Goal: Information Seeking & Learning: Learn about a topic

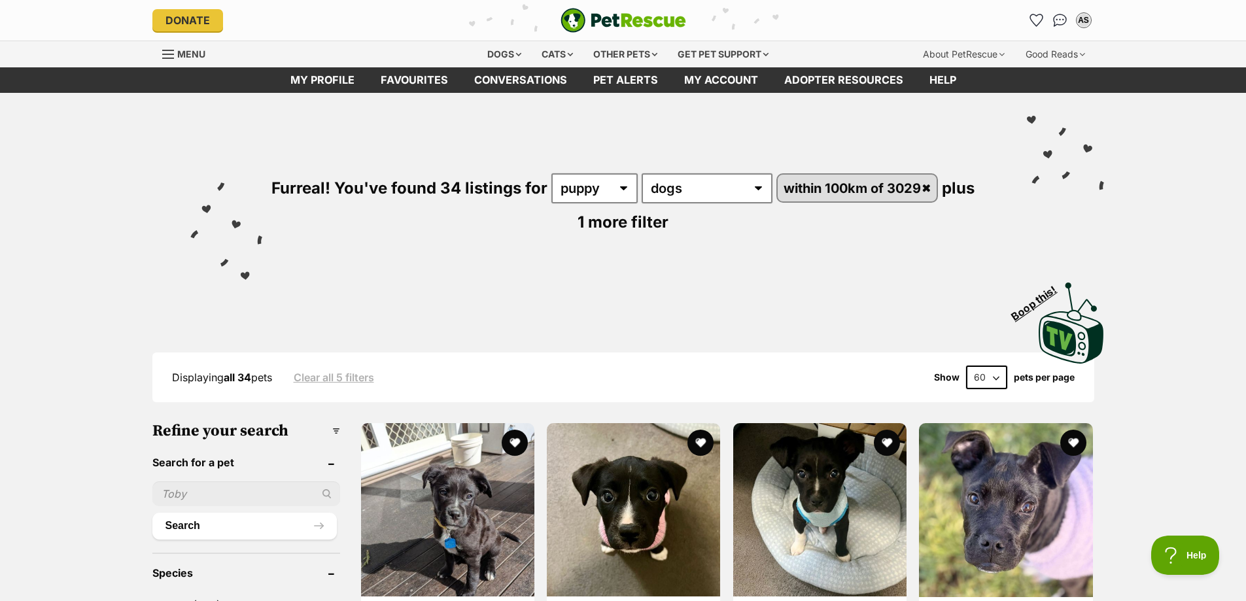
click at [237, 501] on input "text" at bounding box center [246, 493] width 188 height 25
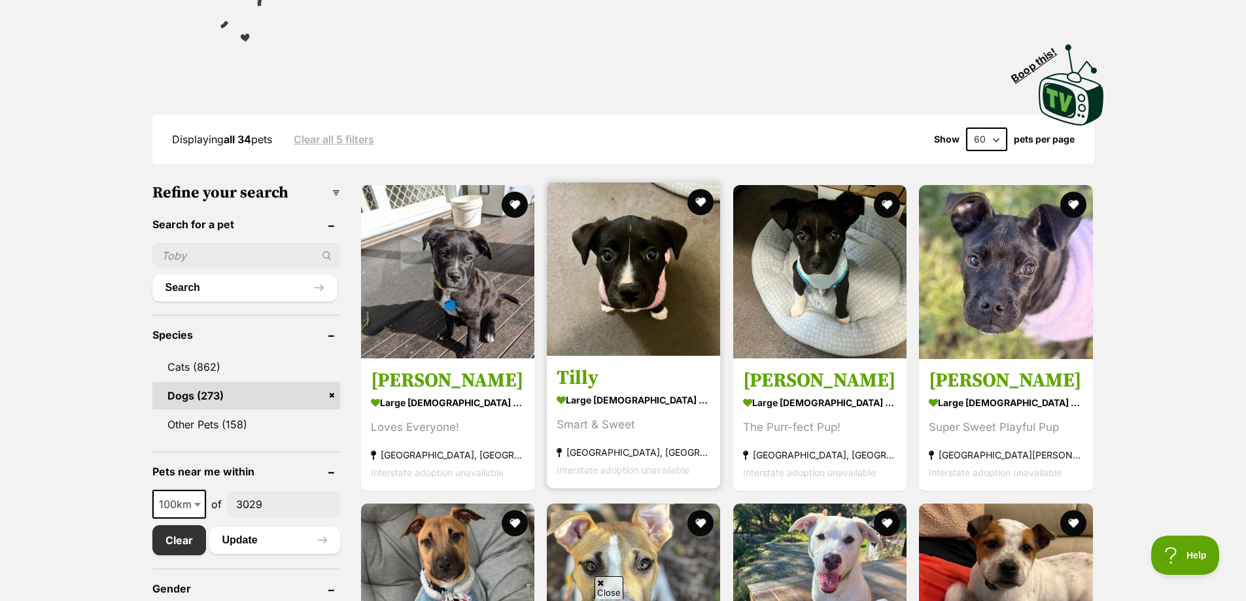
scroll to position [262, 0]
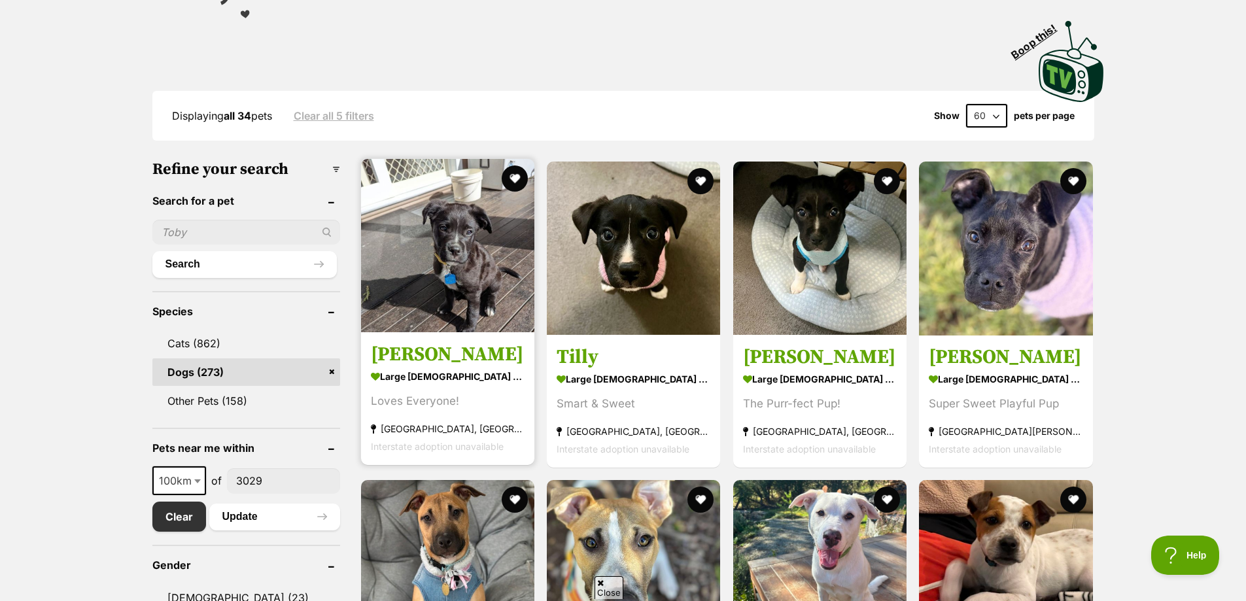
click at [503, 364] on h3 "[PERSON_NAME]" at bounding box center [448, 354] width 154 height 25
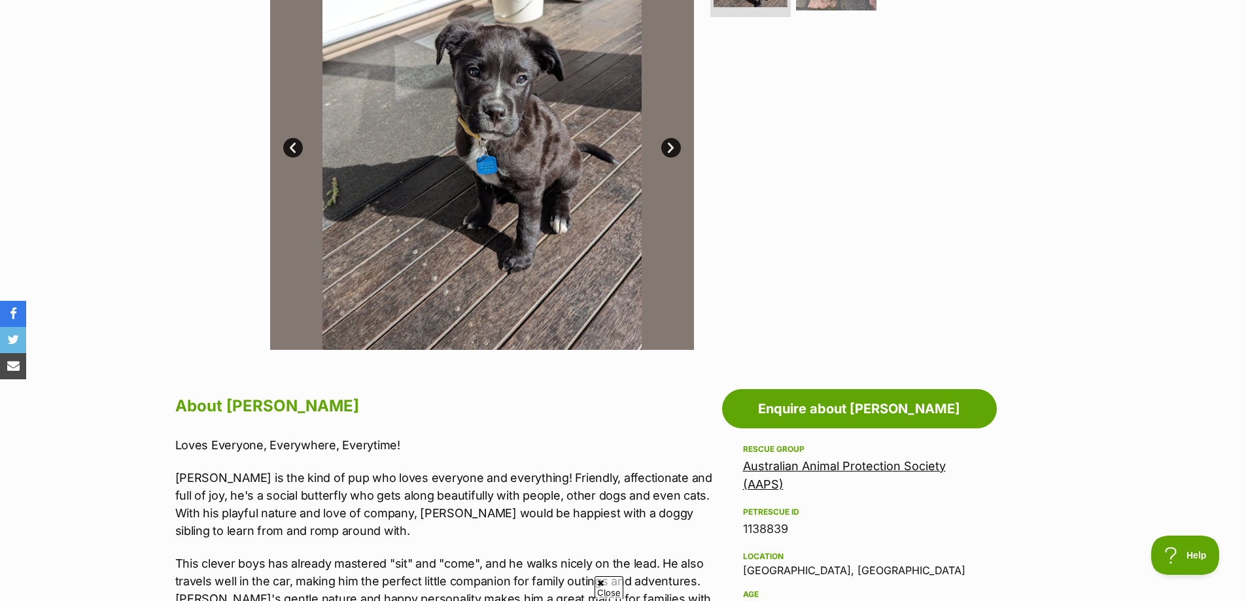
scroll to position [523, 0]
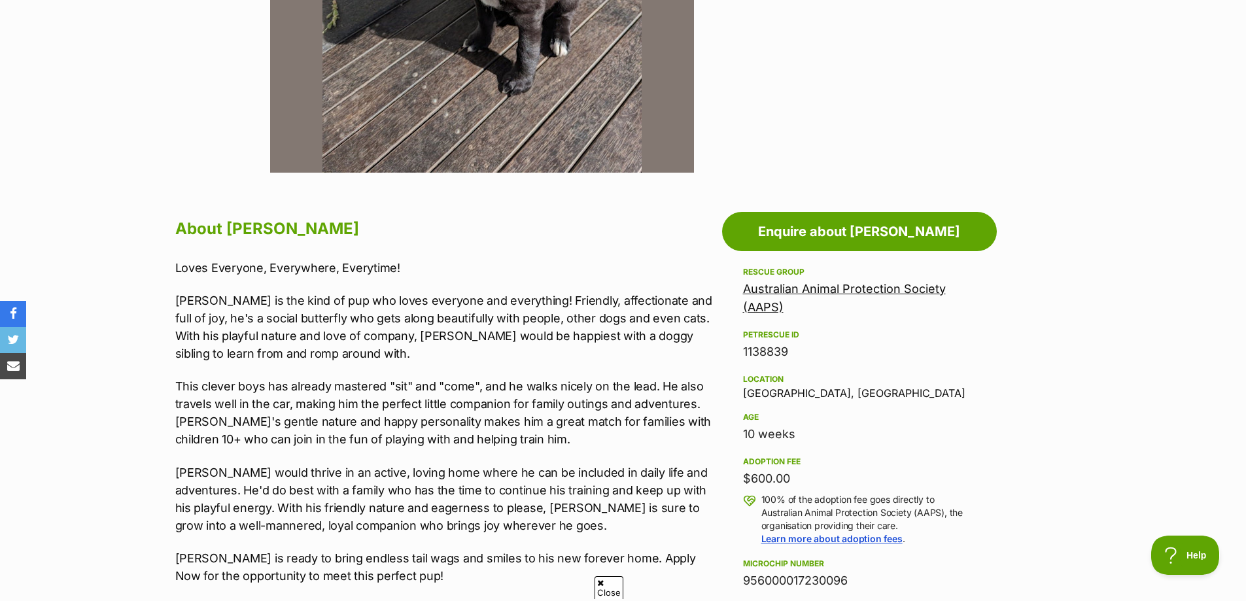
click at [765, 394] on div "Location Keysborough, VIC" at bounding box center [859, 384] width 233 height 27
copy div "Keysborough"
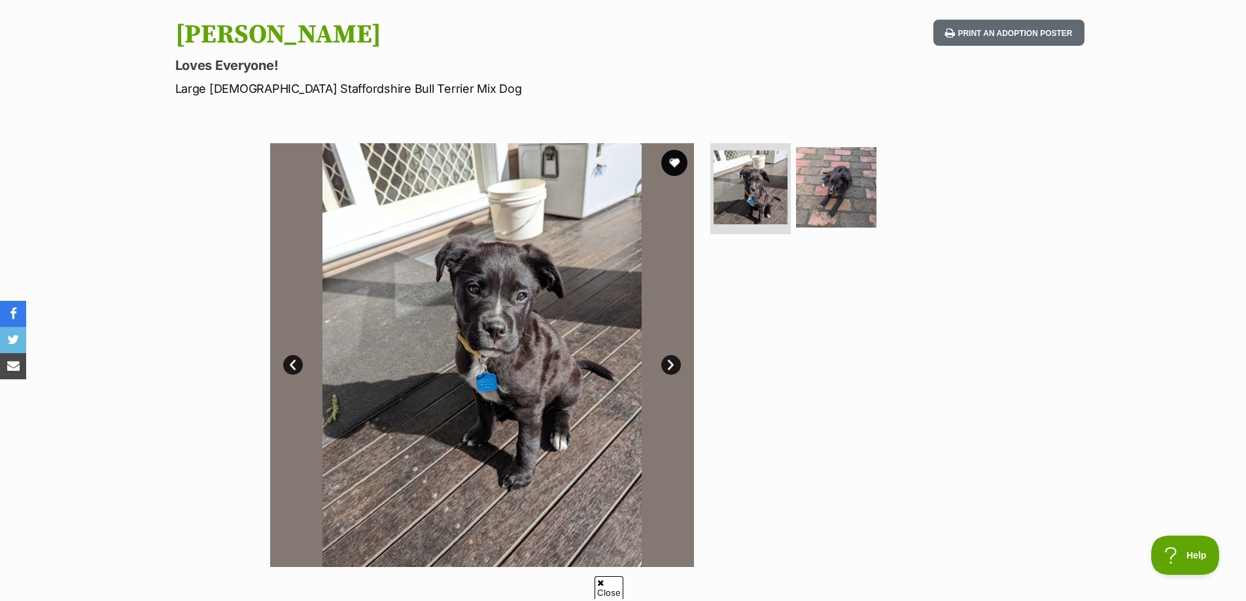
scroll to position [196, 0]
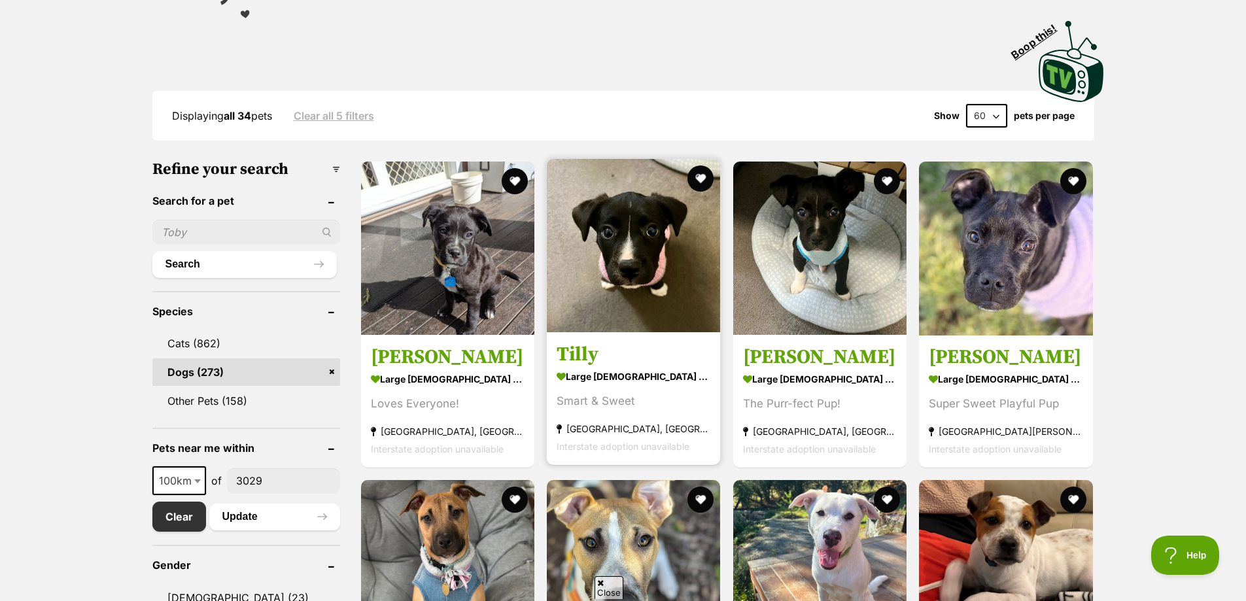
click at [703, 394] on section "large [DEMOGRAPHIC_DATA] Dog Smart & Sweet [GEOGRAPHIC_DATA], [GEOGRAPHIC_DATA]…" at bounding box center [633, 411] width 154 height 88
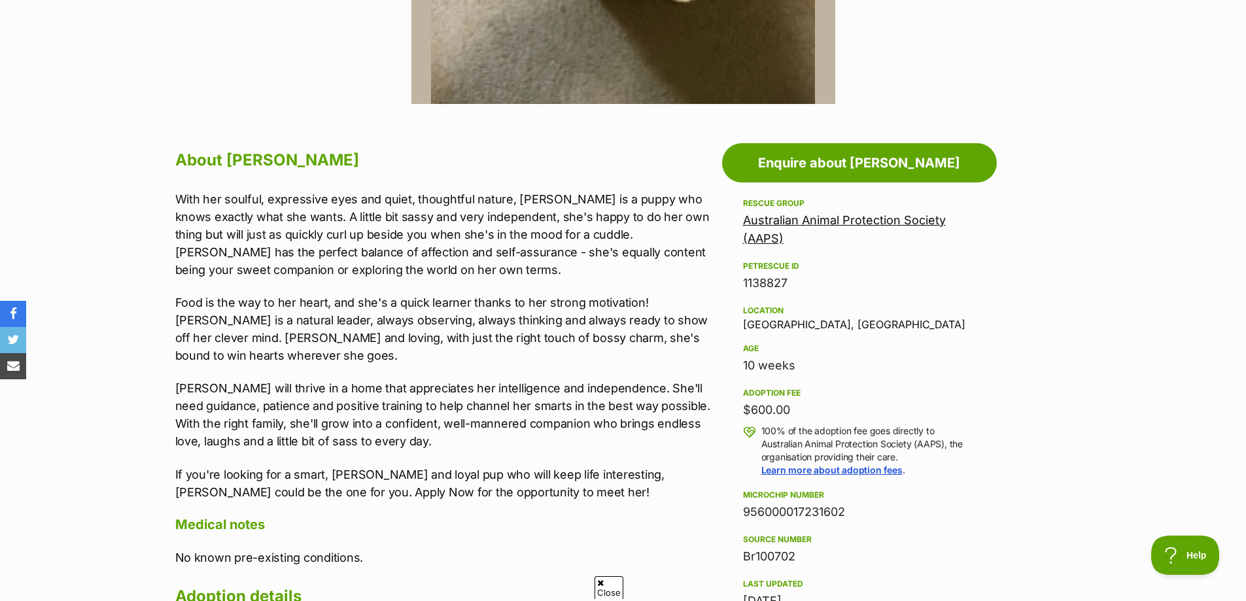
scroll to position [588, 0]
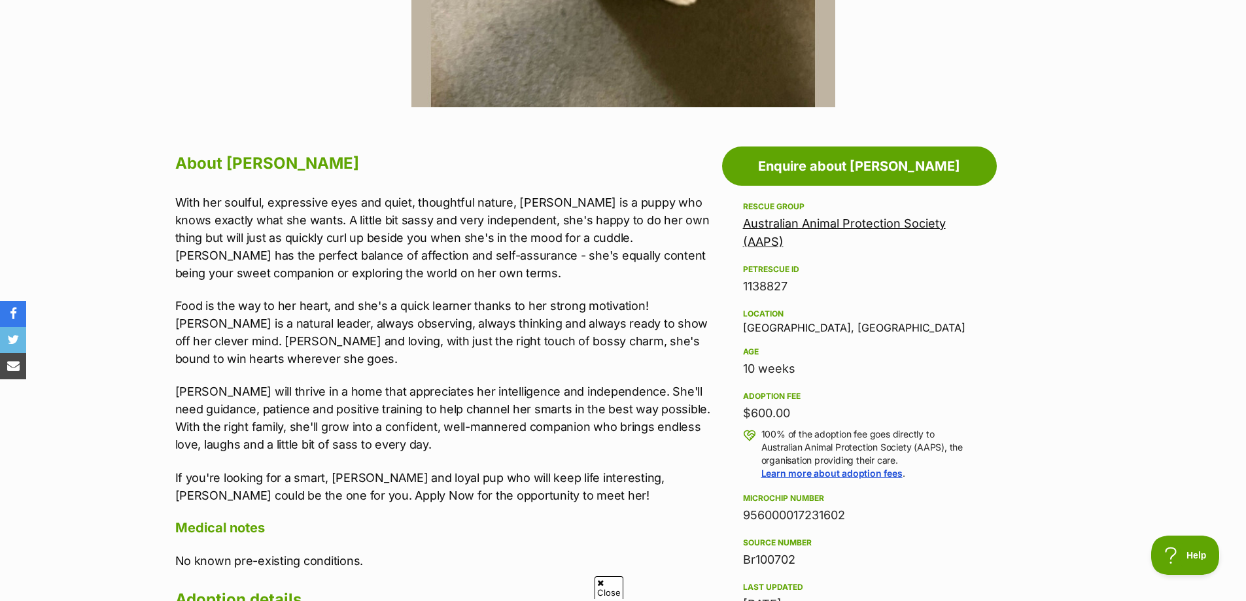
click at [849, 227] on link "Australian Animal Protection Society (AAPS)" at bounding box center [844, 232] width 203 height 32
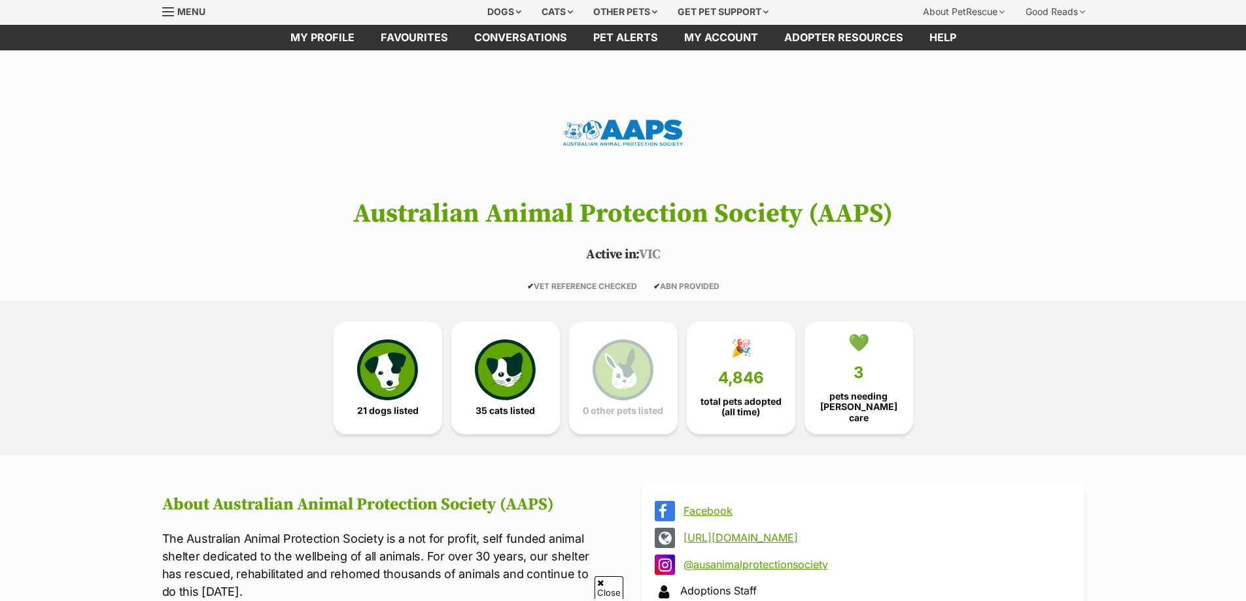
scroll to position [65, 0]
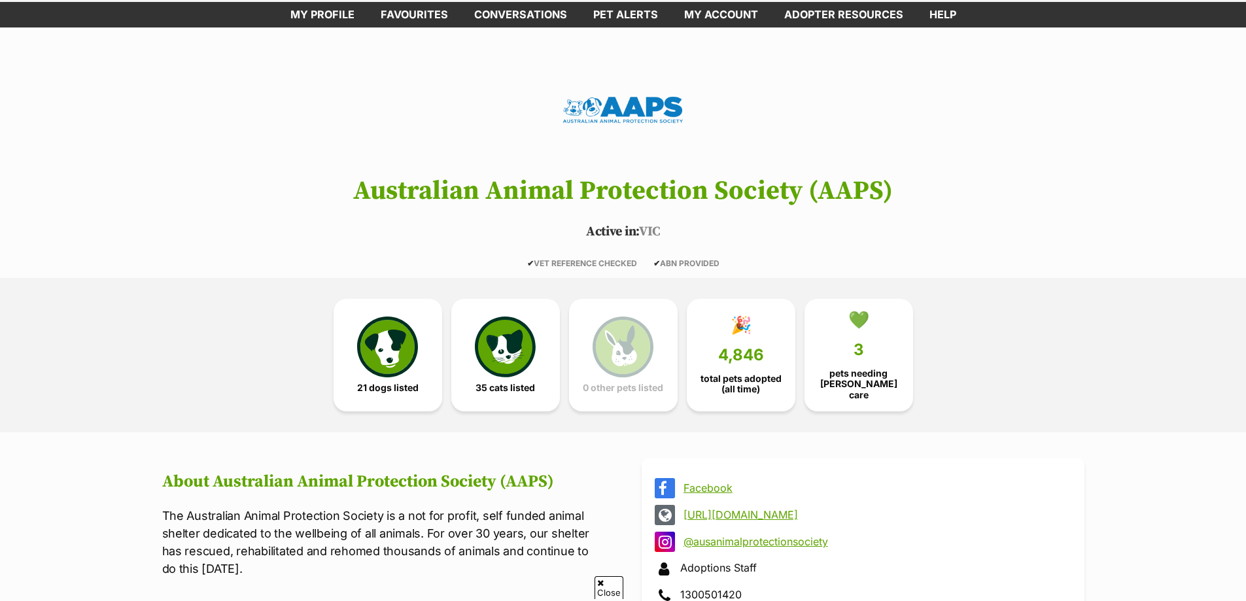
click at [696, 203] on h1 "Australian Animal Protection Society (AAPS)" at bounding box center [623, 191] width 961 height 29
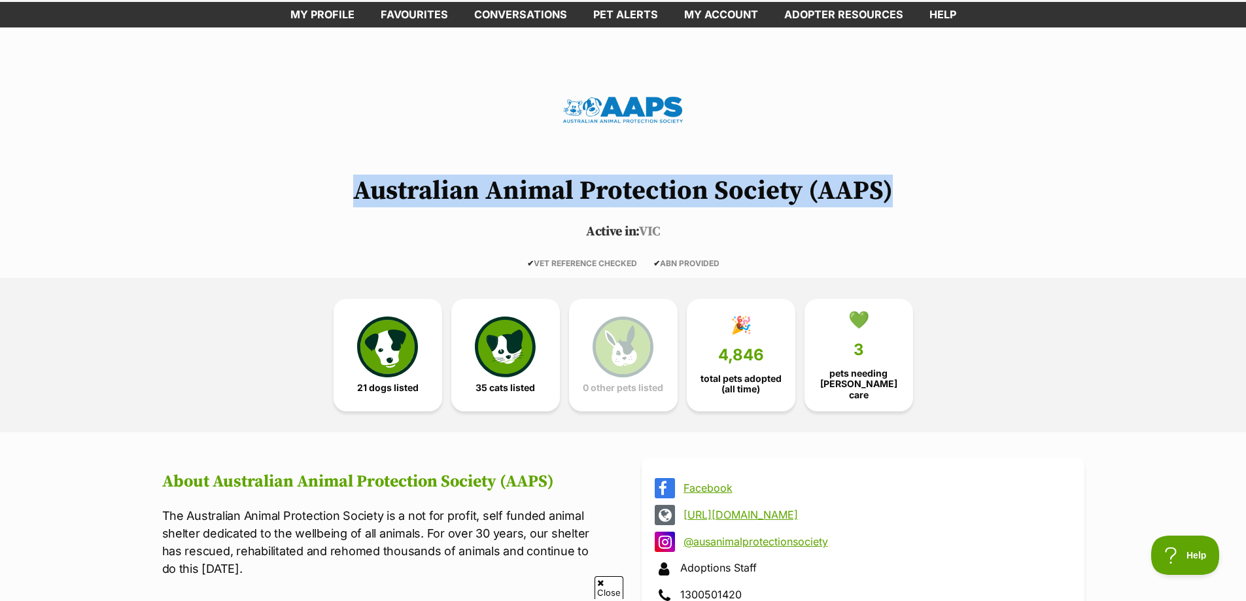
click at [696, 203] on h1 "Australian Animal Protection Society (AAPS)" at bounding box center [623, 191] width 961 height 29
copy header "Australian Animal Protection Society (AAPS)"
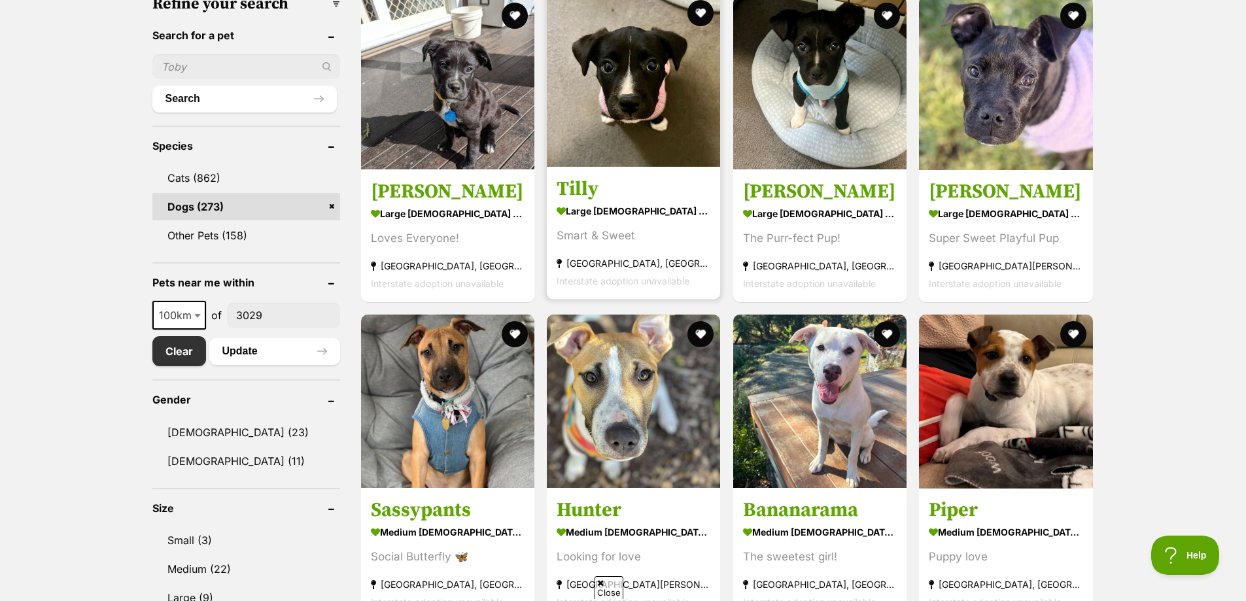
scroll to position [523, 0]
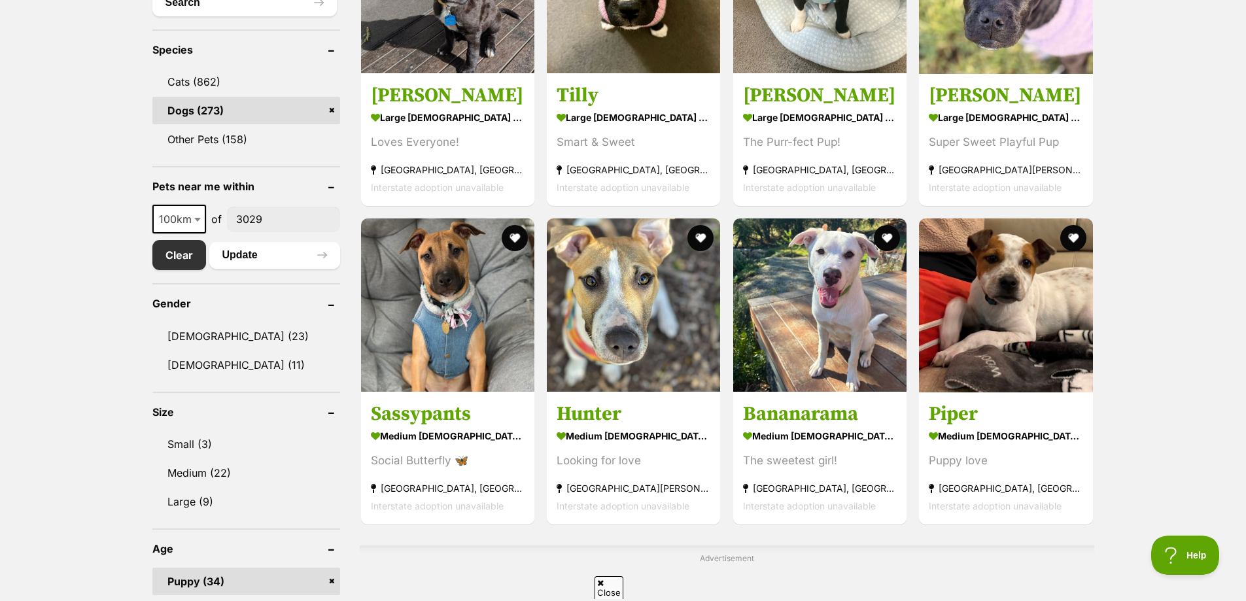
click at [609, 592] on span "Close" at bounding box center [608, 587] width 29 height 23
